Goal: Contribute content: Contribute content

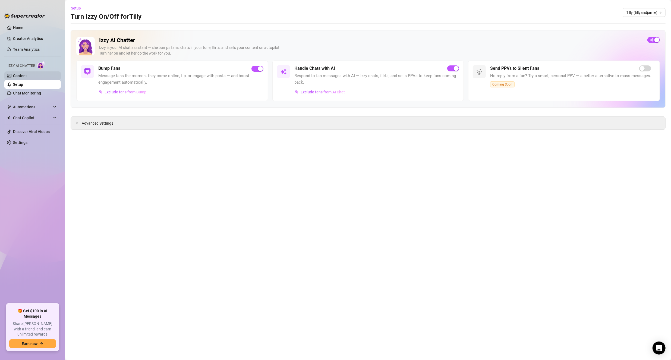
click at [27, 74] on link "Content" at bounding box center [20, 76] width 14 height 4
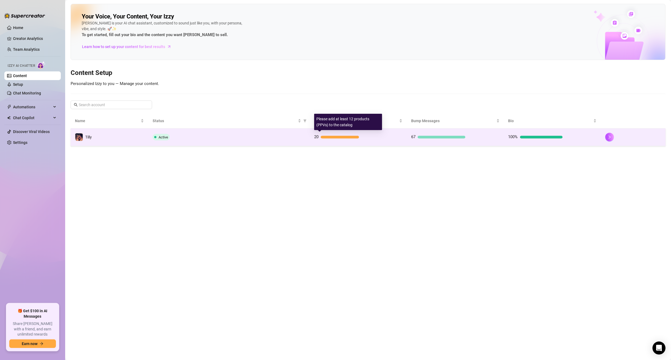
click at [358, 136] on div at bounding box center [340, 137] width 38 height 3
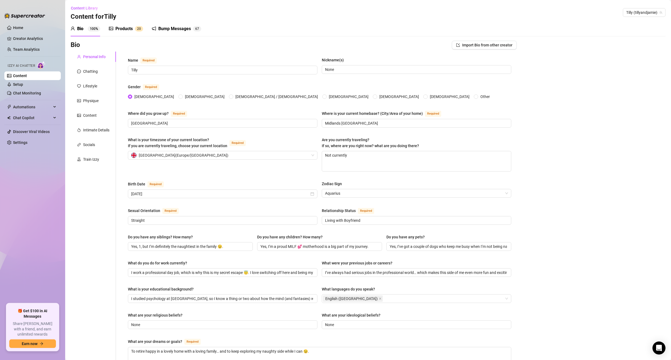
click at [127, 27] on div "Products" at bounding box center [123, 29] width 17 height 7
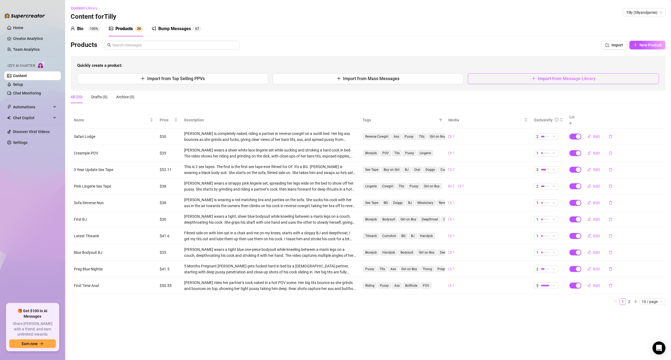
click at [549, 81] on button "Import from Message Library" at bounding box center [563, 78] width 191 height 11
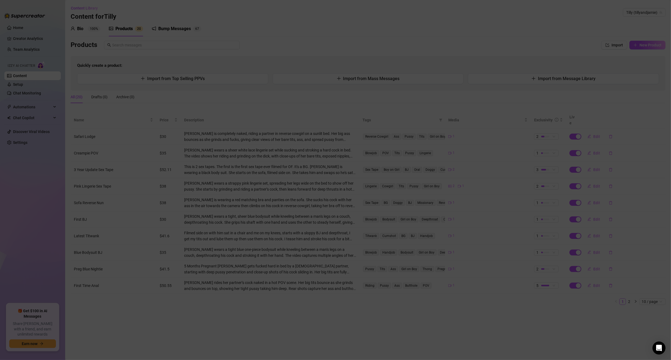
type textarea "Type your message here..."
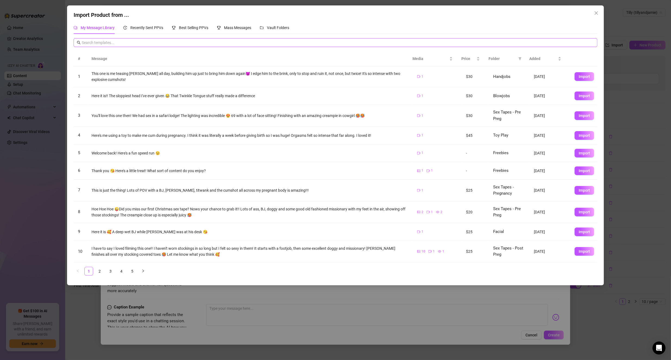
click at [273, 45] on input "text" at bounding box center [338, 43] width 512 height 6
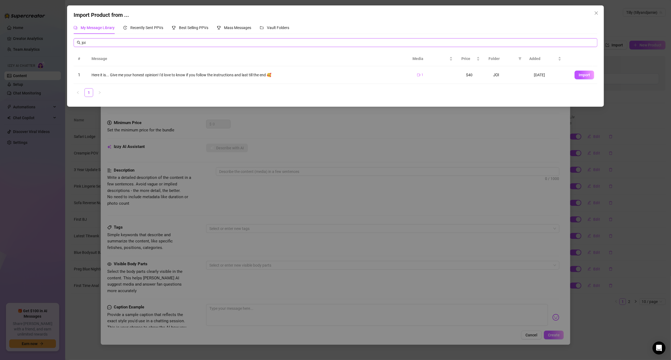
type input "joi"
click at [177, 76] on div "Here it is... Give me your honest opinion! I'd love to know if you follow the i…" at bounding box center [250, 75] width 317 height 6
click at [575, 73] on button "Import" at bounding box center [585, 75] width 20 height 9
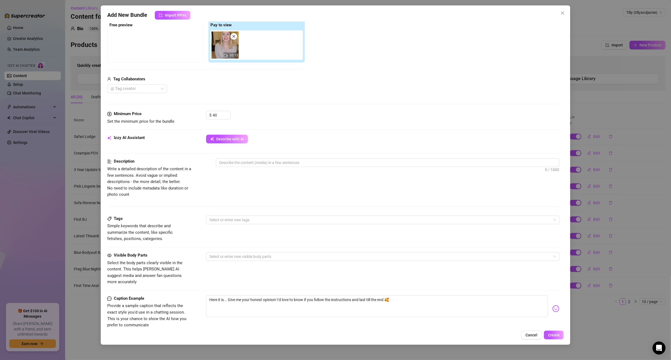
scroll to position [109, 0]
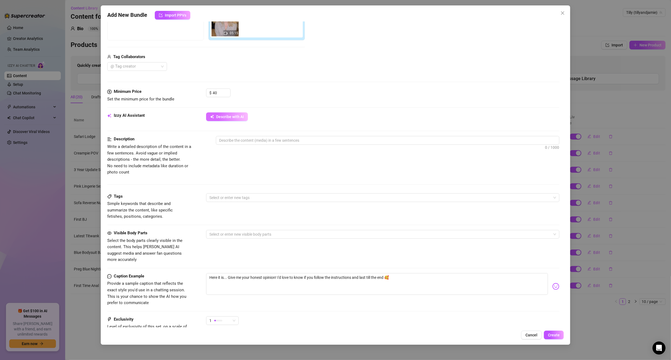
drag, startPoint x: 224, startPoint y: 116, endPoint x: 227, endPoint y: 117, distance: 3.5
click at [224, 116] on span "Describe with AI" at bounding box center [230, 117] width 28 height 4
drag, startPoint x: 224, startPoint y: 270, endPoint x: 204, endPoint y: 270, distance: 19.3
click at [204, 273] on div "Caption Example Provide a sample caption that reflects the exact style you'd us…" at bounding box center [333, 289] width 452 height 33
type textarea "T... Give me your honest opinion! I'd love to know if you follow the instructio…"
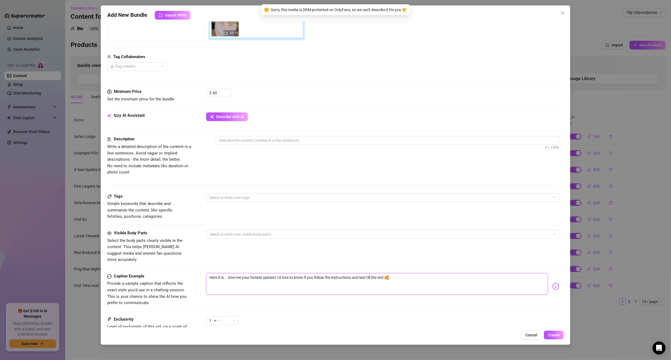
type textarea "T... Give me your honest opinion! I'd love to know if you follow the instructio…"
type textarea "Th... Give me your honest opinion! I'd love to know if you follow the instructi…"
type textarea "Thi... Give me your honest opinion! I'd love to know if you follow the instruct…"
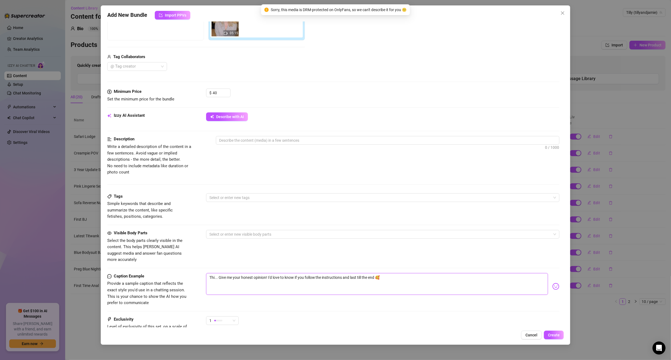
type textarea "This... Give me your honest opinion! I'd love to know if you follow the instruc…"
type textarea "This ... Give me your honest opinion! I'd love to know if you follow the instru…"
type textarea "This i... Give me your honest opinion! I'd love to know if you follow the instr…"
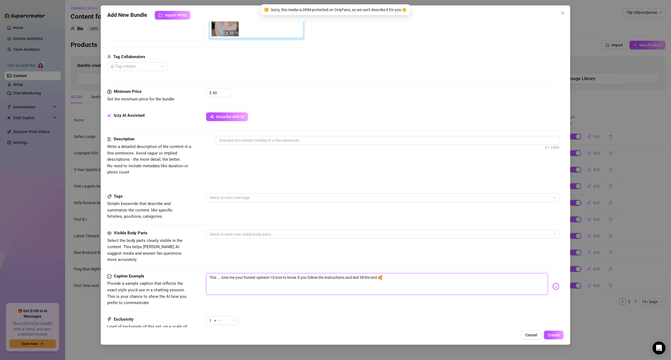
type textarea "This i... Give me your honest opinion! I'd love to know if you follow the instr…"
type textarea "This is... Give me your honest opinion! I'd love to know if you follow the inst…"
type textarea "This is ... Give me your honest opinion! I'd love to know if you follow the ins…"
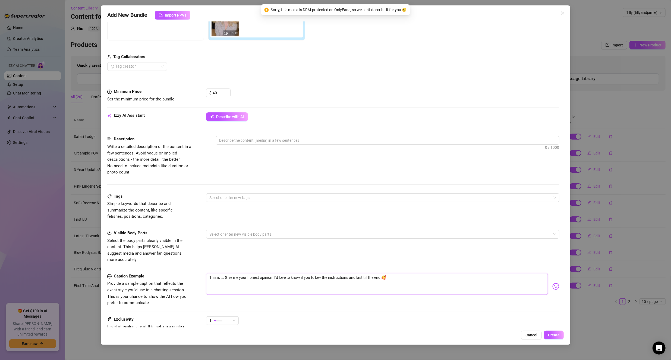
type textarea "This is m... Give me your honest opinion! I'd love to know if you follow the in…"
type textarea "This is my... Give me your honest opinion! I'd love to know if you follow the i…"
type textarea "This is my ... Give me your honest opinion! I'd love to know if you follow the …"
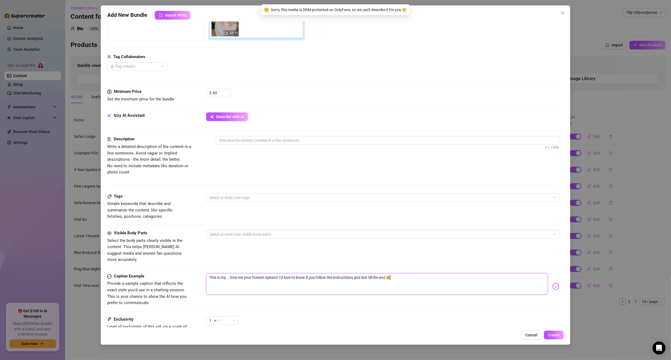
type textarea "This is my ... Give me your honest opinion! I'd love to know if you follow the …"
type textarea "This is my J... Give me your honest opinion! I'd love to know if you follow the…"
type textarea "This is my JO... Give me your honest opinion! I'd love to know if you follow th…"
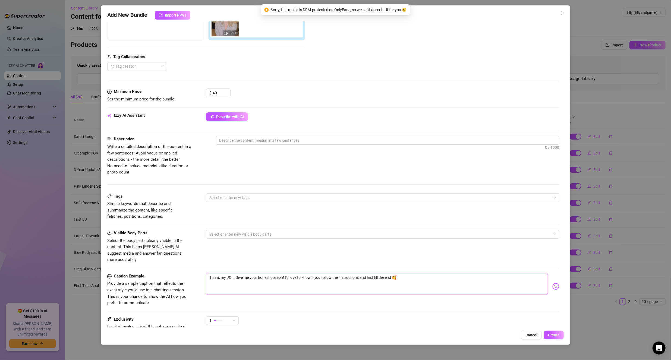
type textarea "This is my JOI... Give me your honest opinion! I'd love to know if you follow t…"
click at [238, 115] on span "Describe with AI" at bounding box center [230, 117] width 28 height 4
click at [421, 273] on textarea "This is my JOI... Give me your honest opinion! I'd love to know if you follow t…" at bounding box center [377, 284] width 342 height 22
click at [230, 136] on div "0 / 1000" at bounding box center [388, 140] width 344 height 9
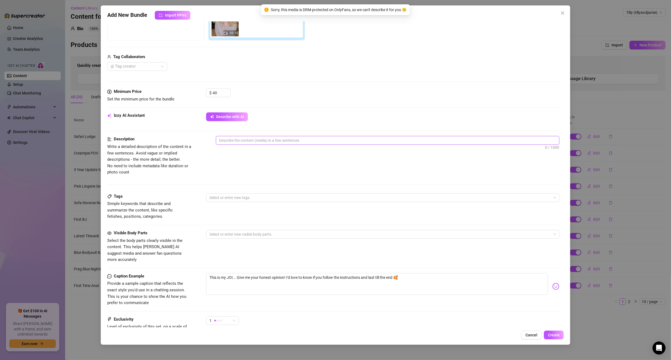
click at [238, 140] on textarea at bounding box center [387, 140] width 343 height 8
type textarea "T"
type textarea "Ti"
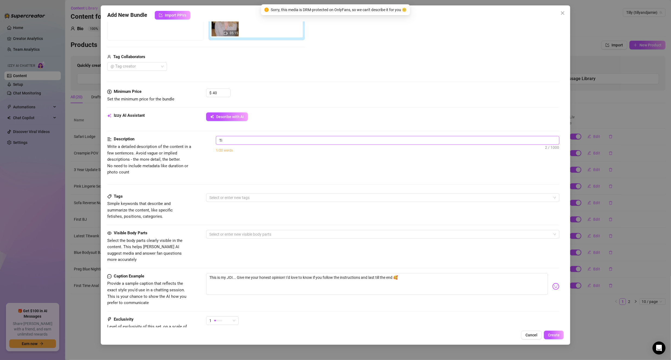
type textarea "Til"
type textarea "Tily"
type textarea "Til"
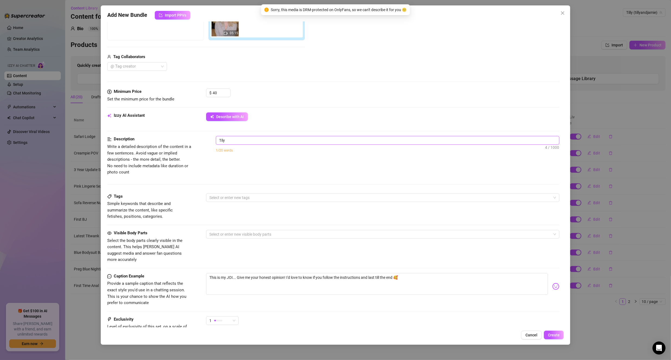
type textarea "Til"
type textarea "Till"
type textarea "Tilly"
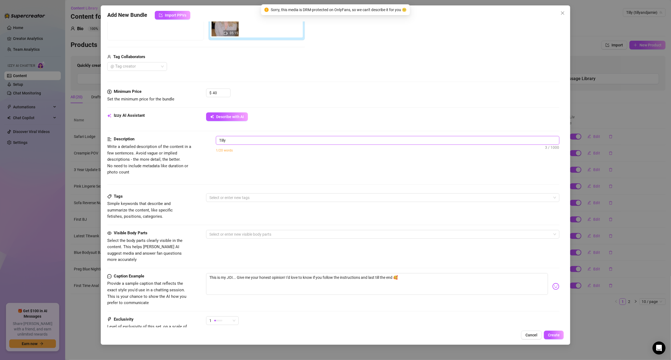
type textarea "Tilly"
type textarea "Tilly g"
type textarea "Tilly gi"
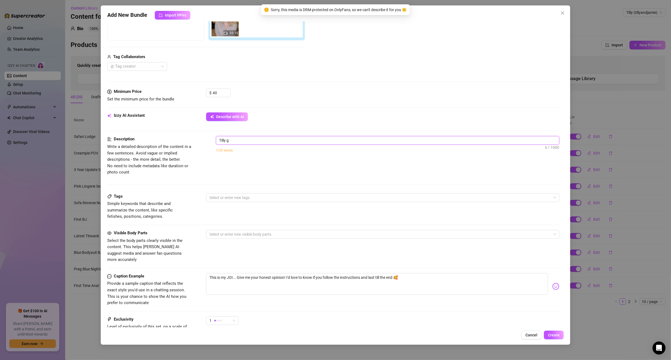
type textarea "Tilly gi"
type textarea "Tilly giv"
type textarea "Tilly give"
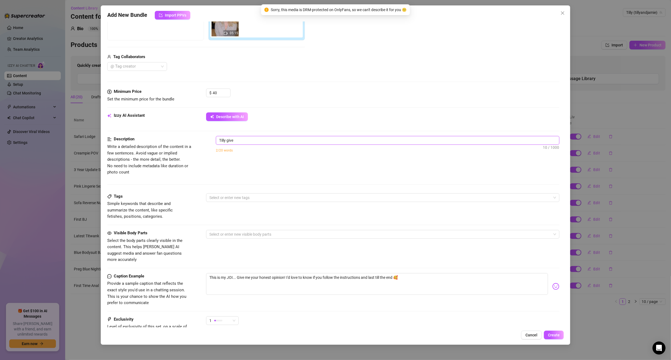
type textarea "Tilly gives"
type textarea "[PERSON_NAME] gives h"
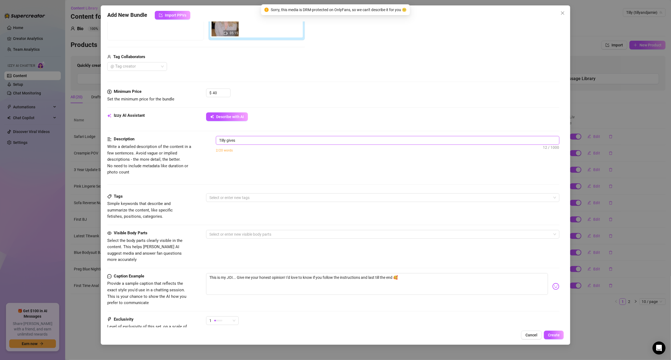
type textarea "[PERSON_NAME] gives h"
type textarea "[PERSON_NAME] gives he"
type textarea "[PERSON_NAME] gives her"
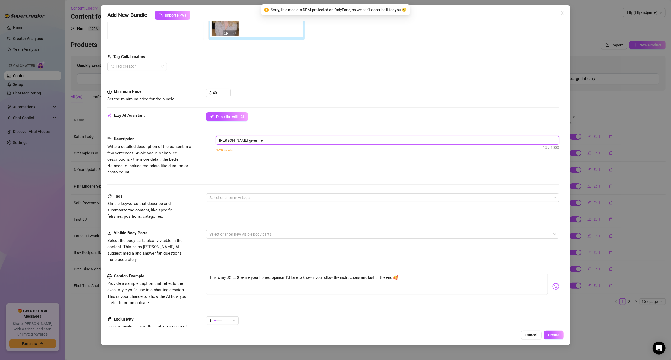
type textarea "[PERSON_NAME] gives herj"
type textarea "[PERSON_NAME] gives her"
type textarea "[PERSON_NAME] gives he"
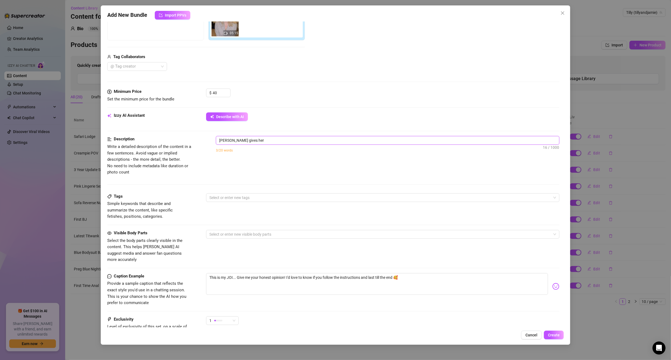
type textarea "[PERSON_NAME] gives he"
type textarea "[PERSON_NAME] gives h"
type textarea "Tilly gives"
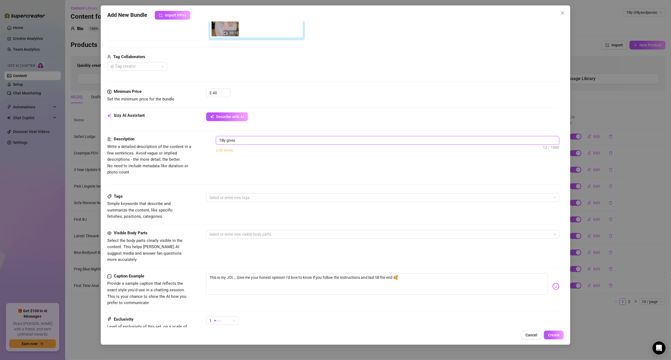
type textarea "[PERSON_NAME] gives j"
type textarea "[PERSON_NAME] gives je"
type textarea "[PERSON_NAME] gives [PERSON_NAME]"
type textarea "[PERSON_NAME] gives jerk"
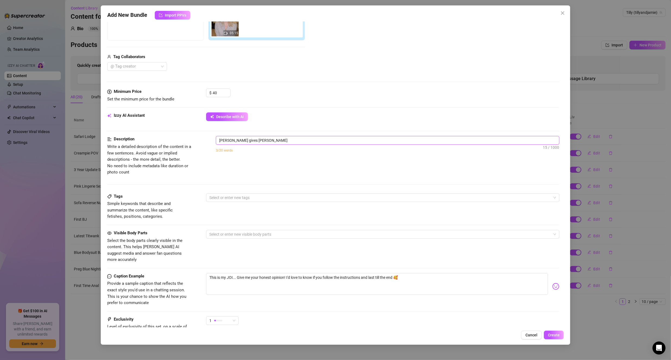
type textarea "[PERSON_NAME] gives jerk"
type textarea "[PERSON_NAME] gives jerk o"
type textarea "[PERSON_NAME] gives jerk of"
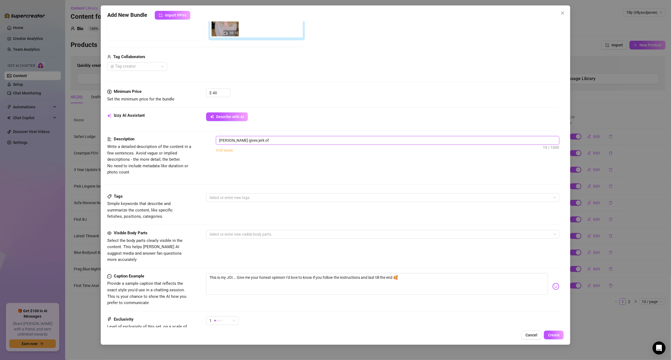
type textarea "[PERSON_NAME] gives jerk off"
type textarea "[PERSON_NAME] gives jerk off i"
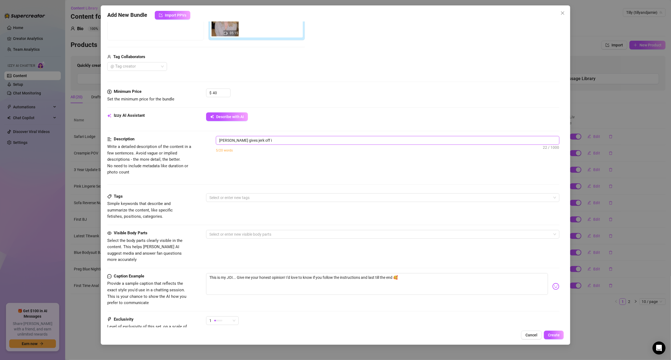
type textarea "[PERSON_NAME] gives jerk off in"
type textarea "[PERSON_NAME] gives jerk off ins"
type textarea "[PERSON_NAME] gives jerk off inst"
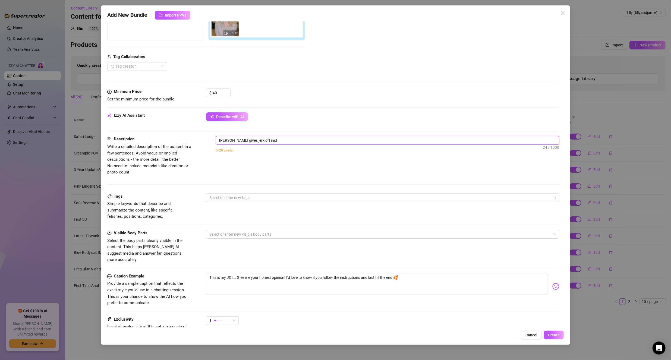
type textarea "[PERSON_NAME] gives jerk off instr"
type textarea "[PERSON_NAME] gives jerk off instru"
type textarea "[PERSON_NAME] gives jerk off instruc"
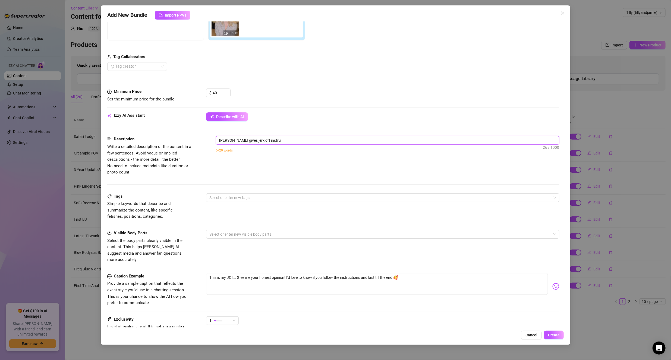
type textarea "[PERSON_NAME] gives jerk off instruc"
type textarea "[PERSON_NAME] gives jerk off instruct"
type textarea "[PERSON_NAME] gives jerk off instructi"
type textarea "[PERSON_NAME] gives jerk off instructio"
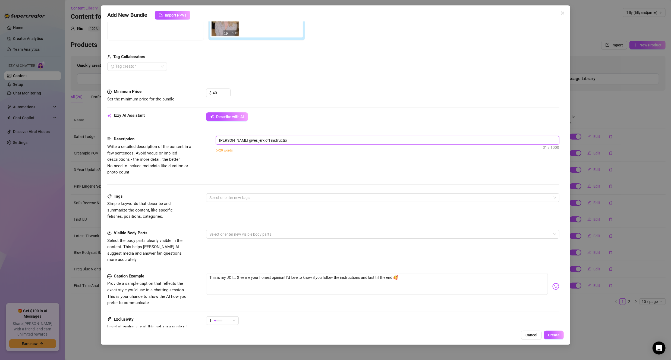
type textarea "[PERSON_NAME] gives jerk off instruction"
type textarea "[PERSON_NAME] gives jerk off instructions"
type textarea "[PERSON_NAME] gives jerk off instructions."
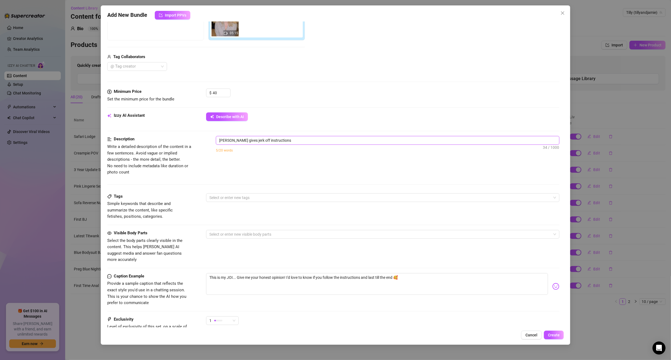
type textarea "[PERSON_NAME] gives jerk off instructions."
type textarea "[PERSON_NAME] gives jerk off instructions. S"
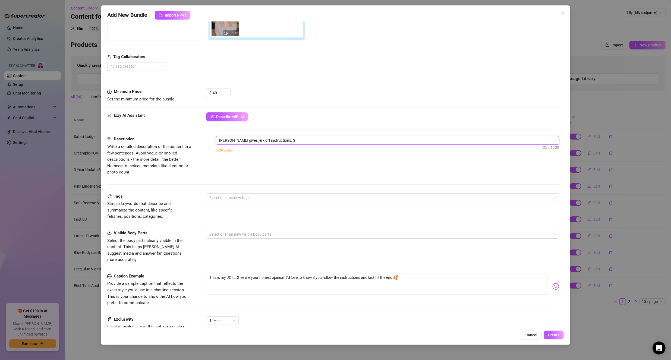
type textarea "[PERSON_NAME] gives jerk off instructions. Sh"
type textarea "[PERSON_NAME] gives jerk off instructions. She"
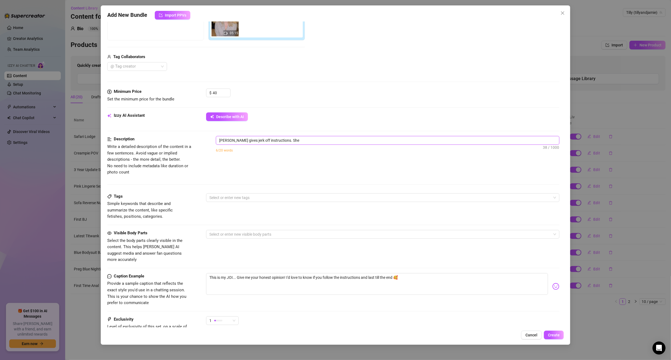
type textarea "[PERSON_NAME] gives jerk off instructions. She"
type textarea "[PERSON_NAME] gives jerk off instructions. She i"
type textarea "[PERSON_NAME] gives jerk off instructions. She is"
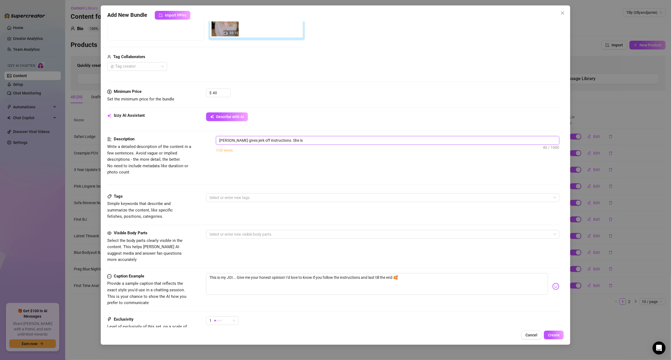
type textarea "[PERSON_NAME] gives jerk off instructions. She is"
type textarea "[PERSON_NAME] gives jerk off instructions. She is f"
type textarea "[PERSON_NAME] gives jerk off instructions. She is fa"
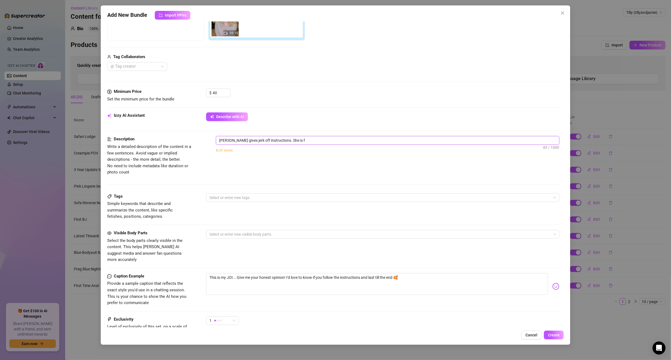
type textarea "[PERSON_NAME] gives jerk off instructions. She is fa"
type textarea "[PERSON_NAME] gives jerk off instructions. She is fac"
type textarea "[PERSON_NAME] gives jerk off instructions. She is faci"
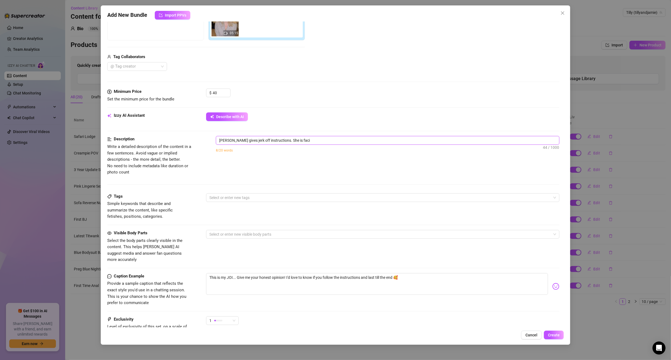
type textarea "[PERSON_NAME] gives jerk off instructions. She is facin"
type textarea "[PERSON_NAME] gives jerk off instructions. She is facing"
type textarea "[PERSON_NAME] gives jerk off instructions. She is facing h"
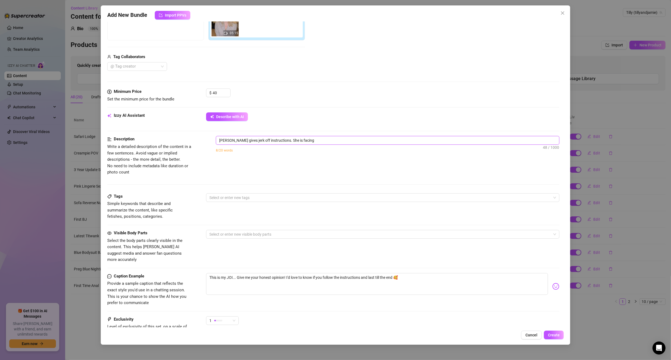
type textarea "[PERSON_NAME] gives jerk off instructions. She is facing h"
type textarea "[PERSON_NAME] gives jerk off instructions. She is facing he"
type textarea "[PERSON_NAME] gives jerk off instructions. She is facing h"
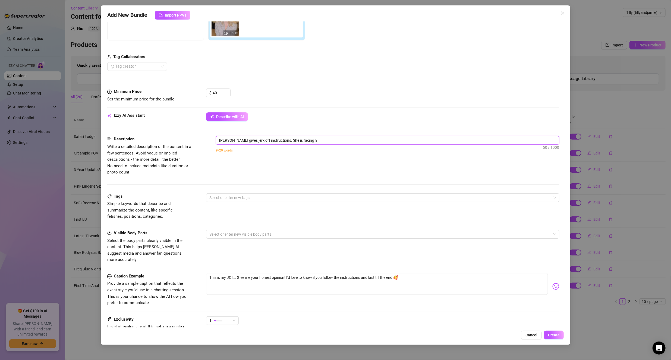
type textarea "[PERSON_NAME] gives jerk off instructions. She is facing"
type textarea "[PERSON_NAME] gives jerk off instructions. She is facing t"
type textarea "[PERSON_NAME] gives jerk off instructions. She is facing th"
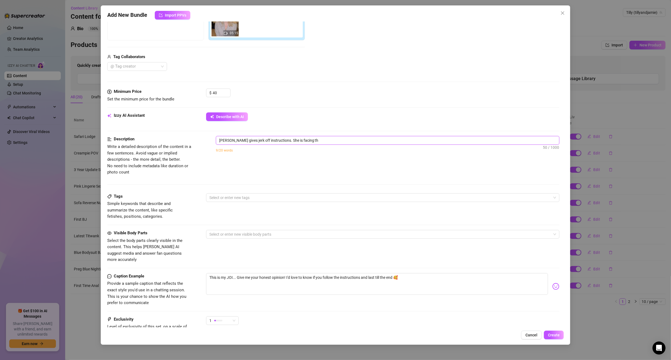
type textarea "[PERSON_NAME] gives jerk off instructions. She is facing the"
type textarea "[PERSON_NAME] gives jerk off instructions. She is facing the f"
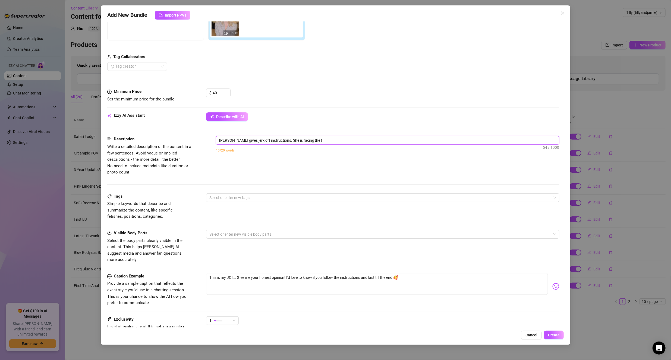
type textarea "[PERSON_NAME] gives jerk off instructions. She is facing the fa"
type textarea "[PERSON_NAME] gives jerk off instructions. She is facing the f"
type textarea "[PERSON_NAME] gives jerk off instructions. She is facing the"
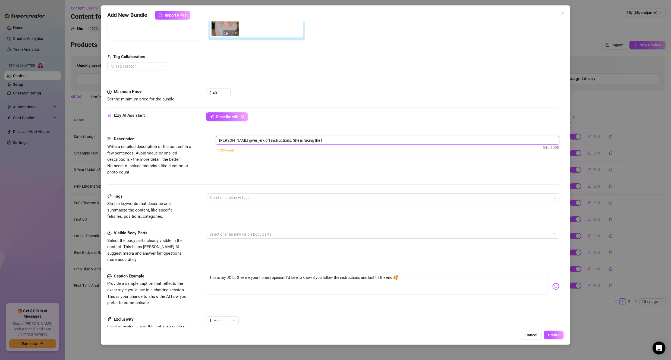
type textarea "[PERSON_NAME] gives jerk off instructions. She is facing the"
type textarea "[PERSON_NAME] gives jerk off instructions. She is facing the c"
type textarea "[PERSON_NAME] gives jerk off instructions. She is facing the ca"
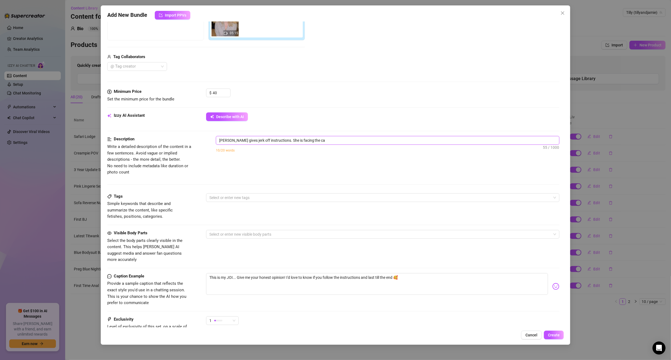
type textarea "[PERSON_NAME] gives jerk off instructions. She is facing the cam"
type textarea "[PERSON_NAME] gives jerk off instructions. She is facing the came"
type textarea "[PERSON_NAME] gives jerk off instructions. She is facing the camer"
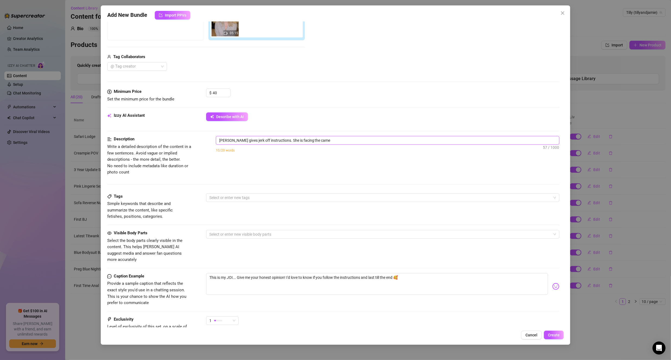
type textarea "[PERSON_NAME] gives jerk off instructions. She is facing the camer"
type textarea "[PERSON_NAME] gives jerk off instructions. She is facing the camera"
type textarea "[PERSON_NAME] gives jerk off instructions. She is facing the camera."
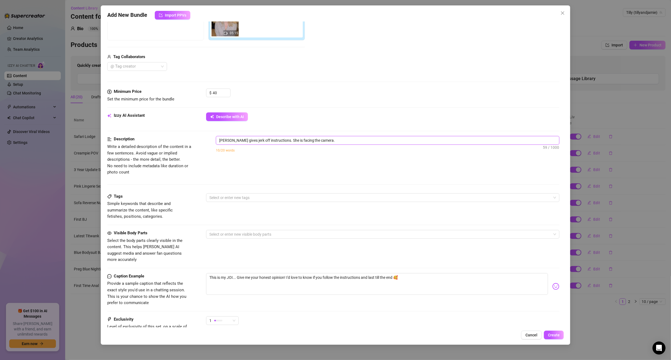
type textarea "[PERSON_NAME] gives jerk off instructions. She is facing the camera."
type textarea "[PERSON_NAME] gives jerk off instructions. She is facing the camera. I"
type textarea "[PERSON_NAME] gives jerk off instructions. She is facing the camera. It"
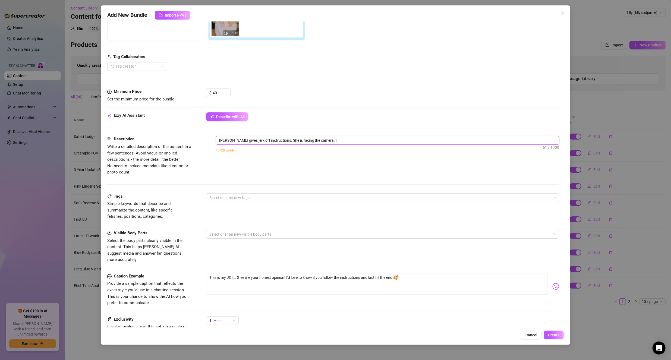
type textarea "[PERSON_NAME] gives jerk off instructions. She is facing the camera. It"
type textarea "[PERSON_NAME] gives jerk off instructions. She is facing the camera. It s"
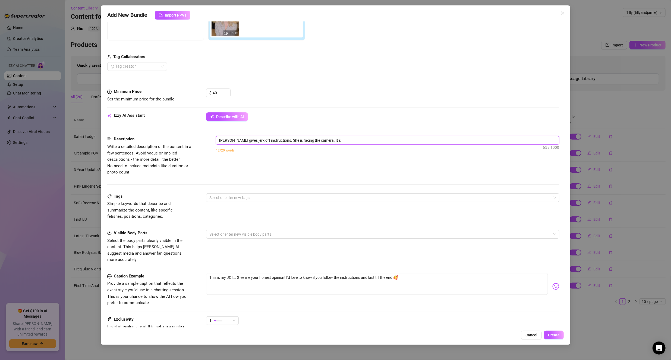
type textarea "[PERSON_NAME] gives jerk off instructions. She is facing the camera. It st"
type textarea "[PERSON_NAME] gives jerk off instructions. She is facing the camera. It sta"
type textarea "[PERSON_NAME] gives jerk off instructions. She is facing the camera. It star"
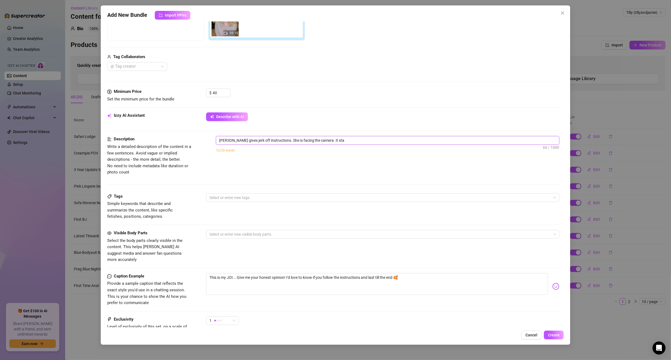
type textarea "[PERSON_NAME] gives jerk off instructions. She is facing the camera. It star"
type textarea "[PERSON_NAME] gives jerk off instructions. She is facing the camera. It start"
type textarea "[PERSON_NAME] gives jerk off instructions. She is facing the camera. It starts"
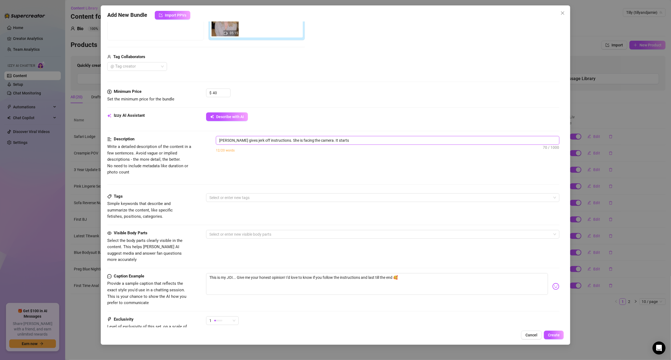
type textarea "[PERSON_NAME] gives jerk off instructions. She is facing the camera. It starts"
type textarea "[PERSON_NAME] gives jerk off instructions. She is facing the camera. It starts w"
type textarea "[PERSON_NAME] gives jerk off instructions. She is facing the camera. It starts …"
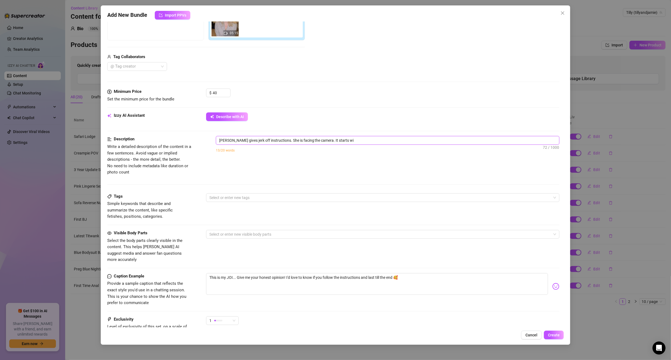
type textarea "[PERSON_NAME] gives jerk off instructions. She is facing the camera. It starts …"
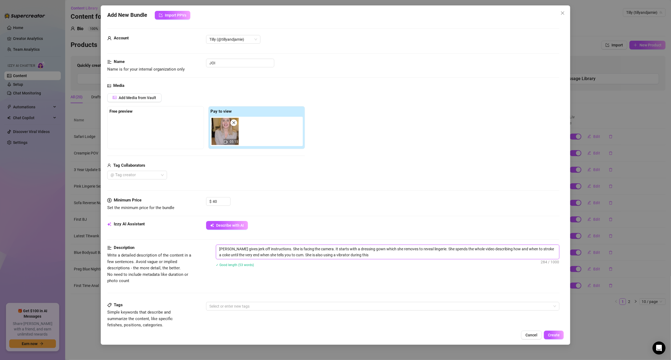
scroll to position [157, 0]
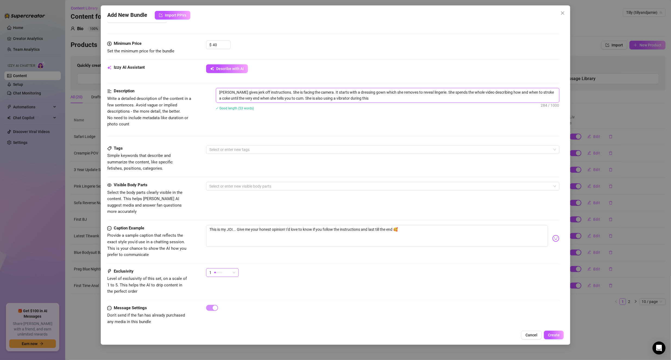
click at [225, 269] on div "1" at bounding box center [219, 273] width 21 height 8
click at [223, 284] on span "2" at bounding box center [227, 284] width 35 height 6
click at [557, 335] on span "Create" at bounding box center [554, 335] width 12 height 4
